Goal: Find contact information: Find contact information

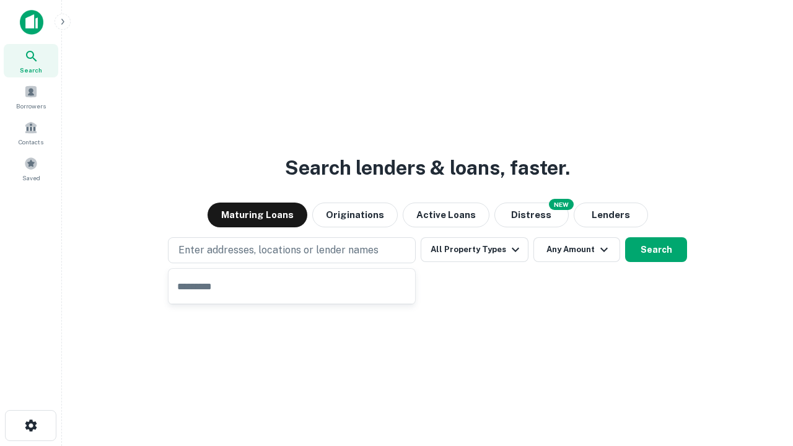
type input "**********"
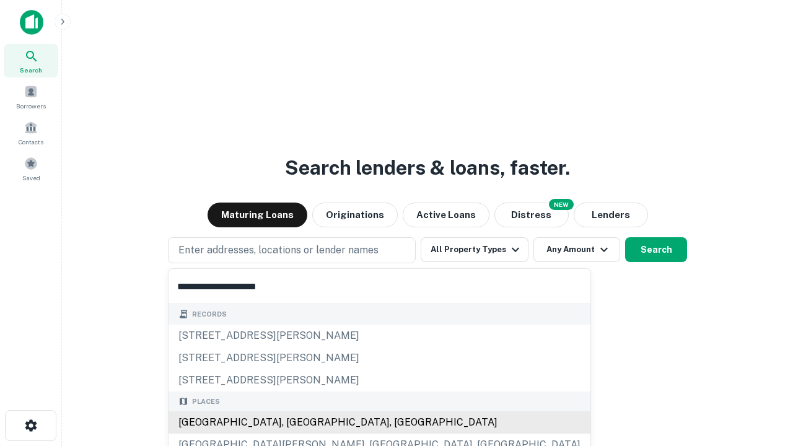
click at [296, 423] on div "Santa Monica, CA, USA" at bounding box center [380, 422] width 422 height 22
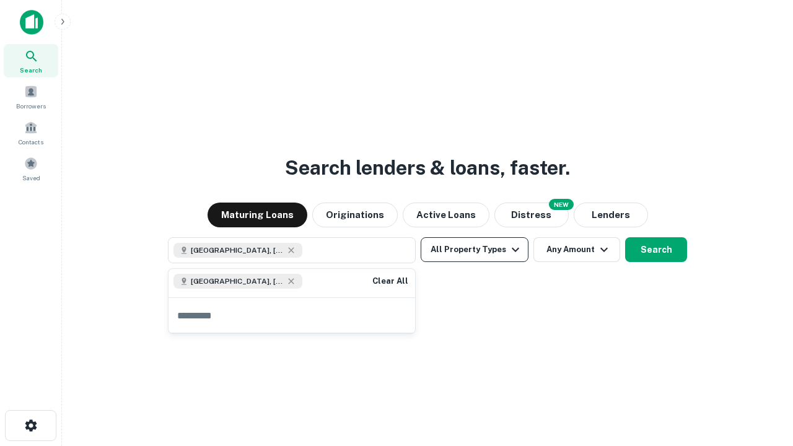
click at [475, 250] on button "All Property Types" at bounding box center [475, 249] width 108 height 25
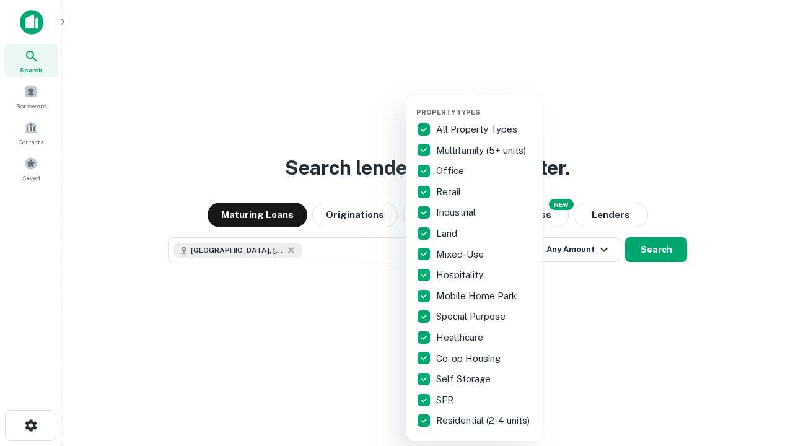
click at [485, 104] on button "button" at bounding box center [484, 104] width 136 height 1
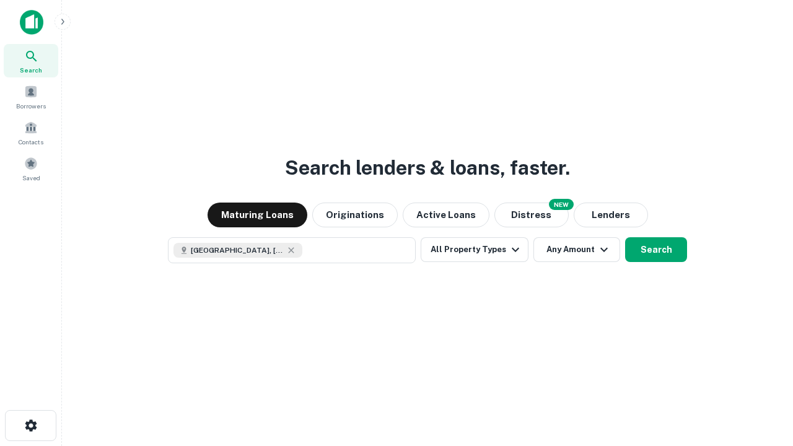
scroll to position [20, 0]
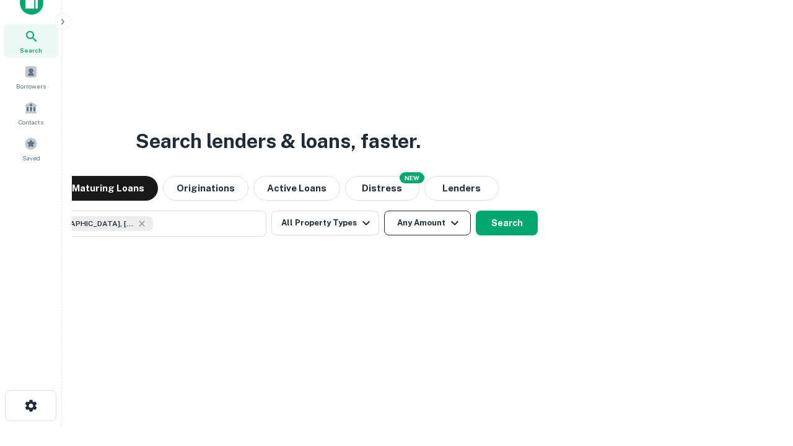
click at [384, 211] on button "Any Amount" at bounding box center [427, 223] width 87 height 25
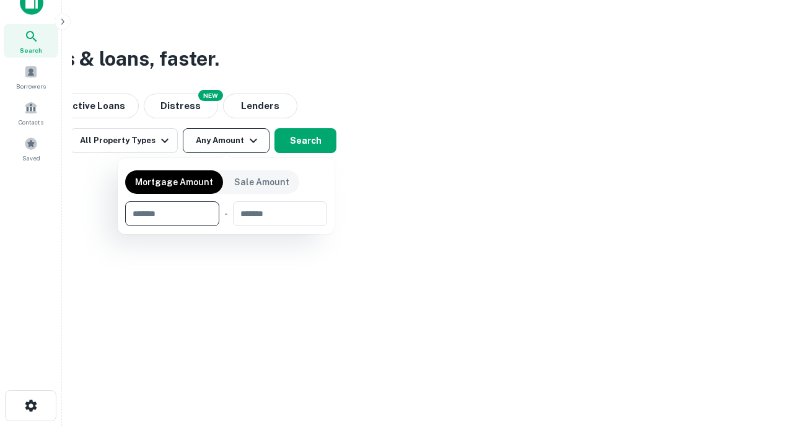
type input "*******"
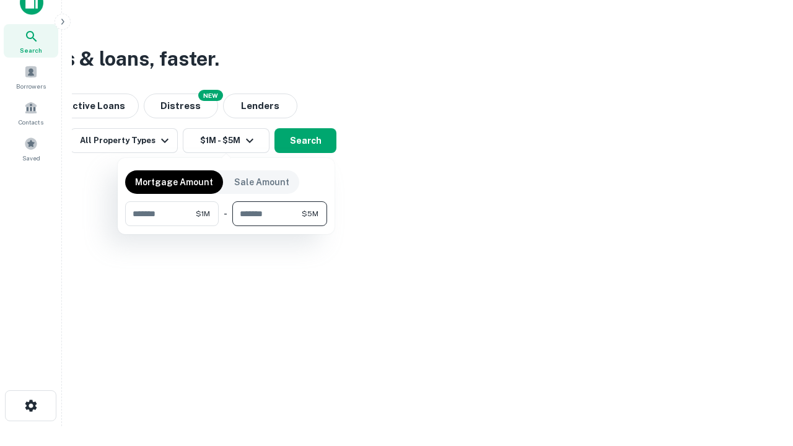
type input "*******"
click at [226, 226] on button "button" at bounding box center [226, 226] width 202 height 1
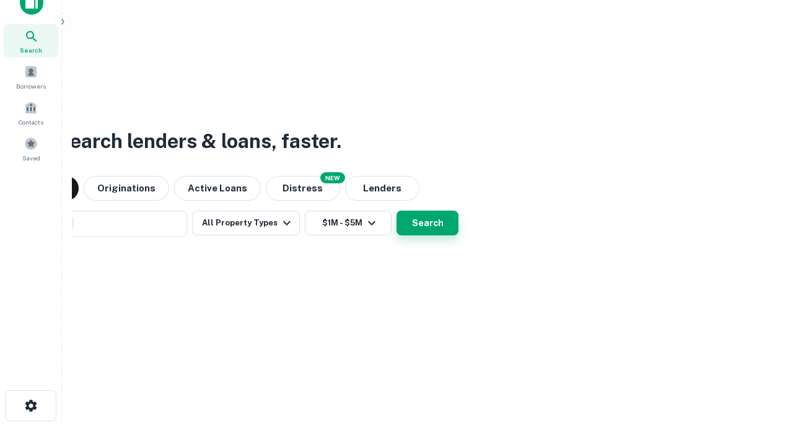
click at [397, 211] on button "Search" at bounding box center [428, 223] width 62 height 25
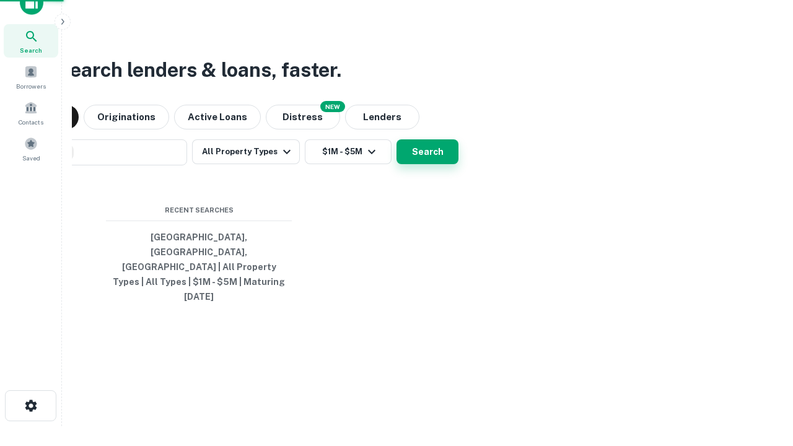
scroll to position [33, 351]
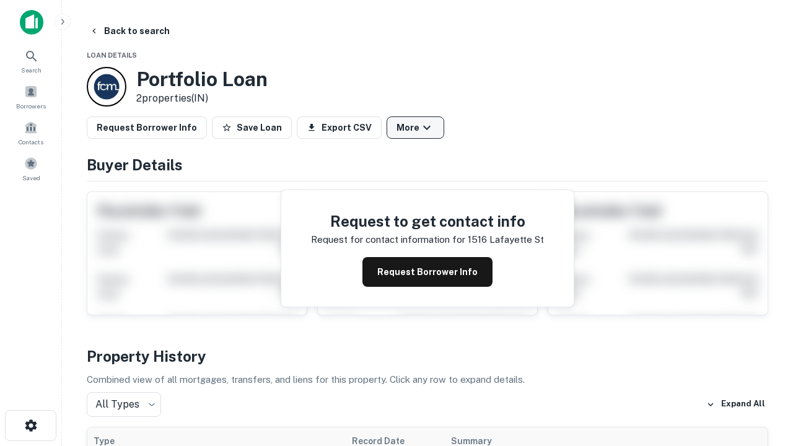
click at [415, 128] on button "More" at bounding box center [416, 128] width 58 height 22
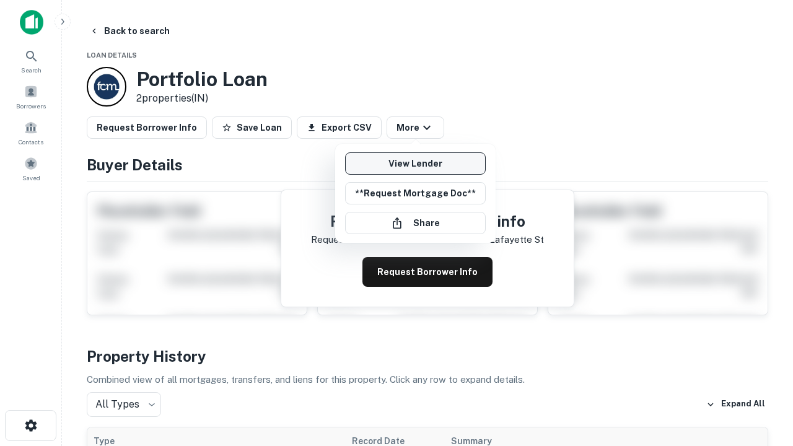
click at [415, 164] on link "View Lender" at bounding box center [415, 163] width 141 height 22
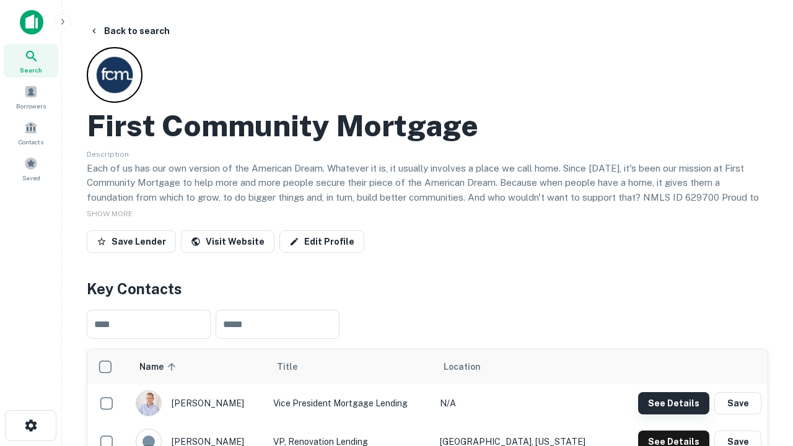
click at [674, 403] on button "See Details" at bounding box center [673, 403] width 71 height 22
click at [30, 426] on icon "button" at bounding box center [31, 425] width 15 height 15
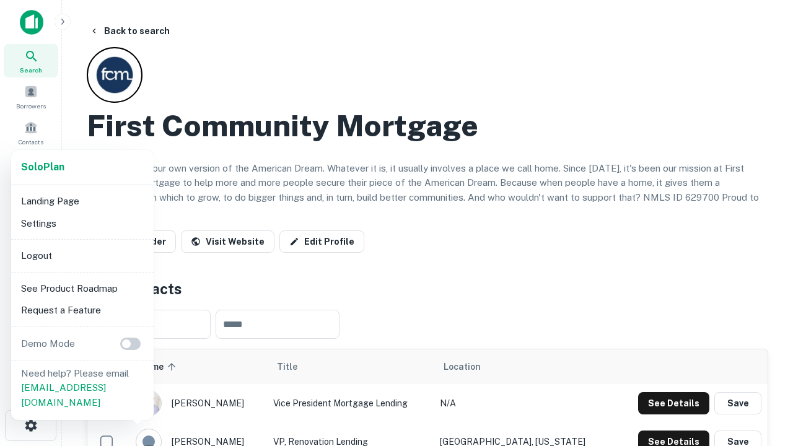
click at [82, 255] on li "Logout" at bounding box center [82, 256] width 133 height 22
